Goal: Check status: Check status

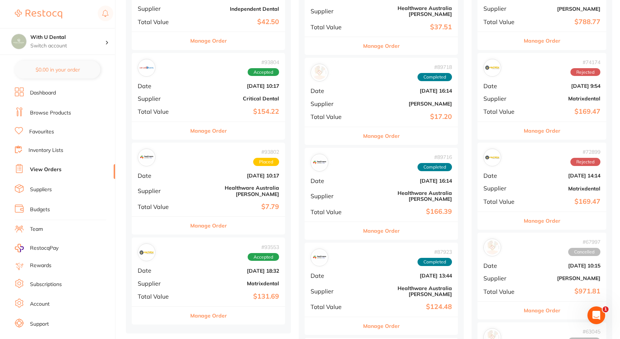
scroll to position [296, 0]
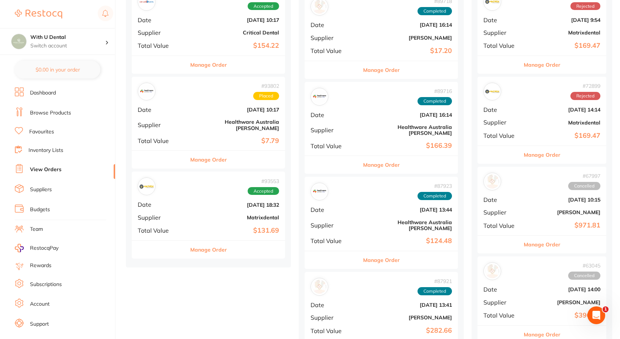
click at [200, 178] on div "# 93553 Accepted" at bounding box center [208, 186] width 141 height 18
click at [204, 129] on div "# 93802 Placed Date [DATE] 10:17 Supplier Healthware [GEOGRAPHIC_DATA] [PERSON_…" at bounding box center [208, 114] width 153 height 74
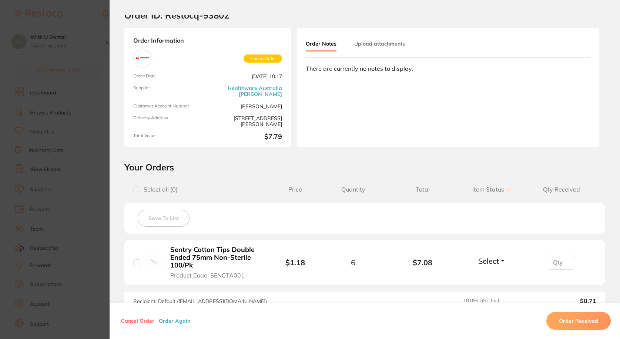
scroll to position [37, 0]
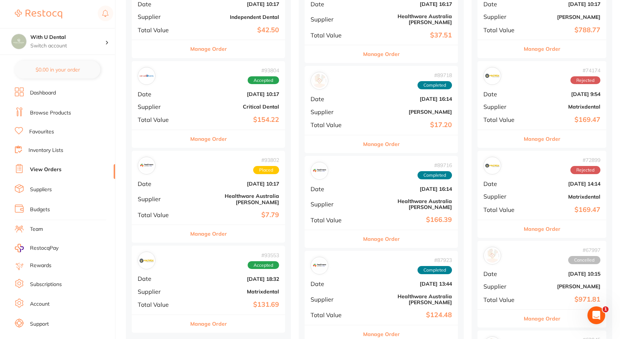
click at [195, 97] on div "# 93804 Accepted Date [DATE] 10:17 Supplier Critical Dental Total Value $154.22" at bounding box center [208, 95] width 153 height 68
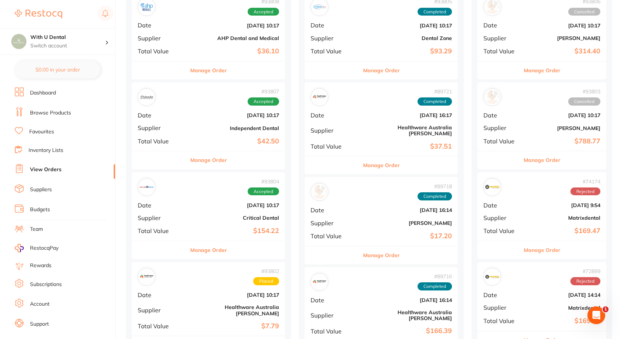
click at [197, 121] on div "# 93807 Accepted Date [DATE] 10:17 Supplier Independent Dental Total Value $42.…" at bounding box center [208, 116] width 153 height 68
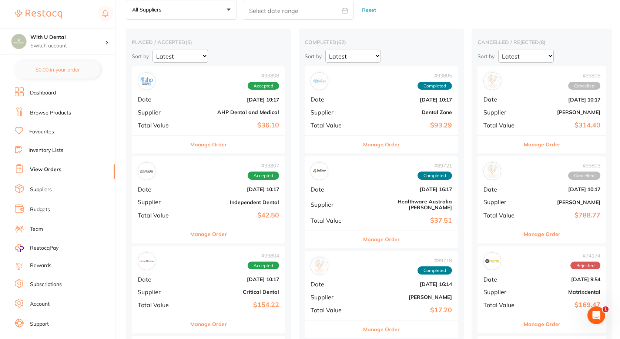
click at [197, 121] on b "$36.10" at bounding box center [234, 125] width 90 height 8
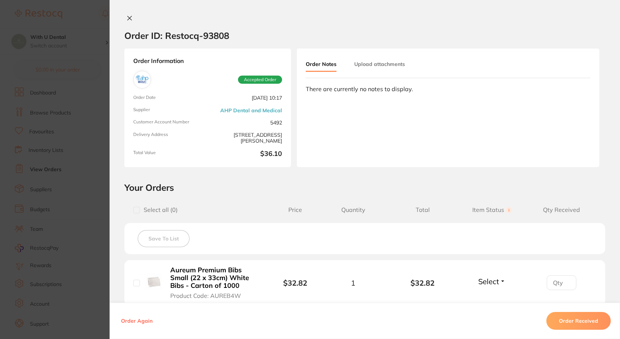
click at [128, 20] on icon at bounding box center [130, 18] width 6 height 6
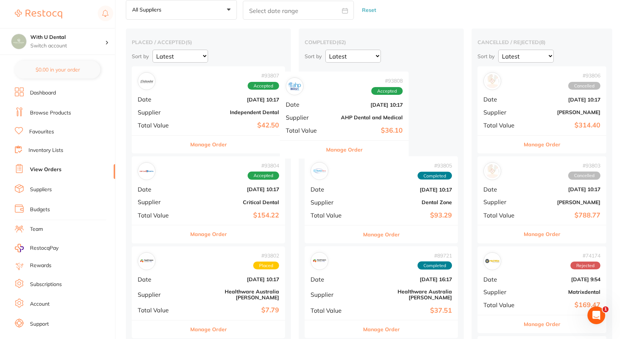
drag, startPoint x: 191, startPoint y: 104, endPoint x: 342, endPoint y: 109, distance: 151.5
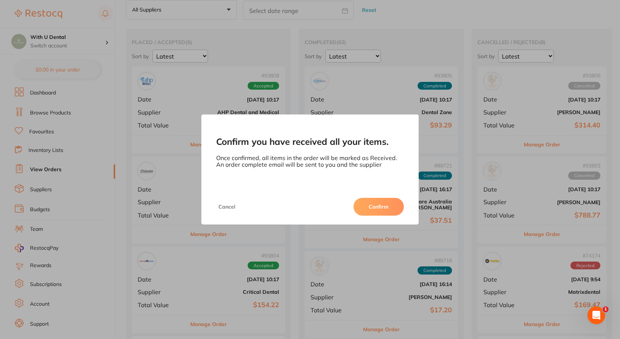
click at [382, 212] on button "Confirm" at bounding box center [379, 207] width 50 height 18
